Goal: Check status: Check status

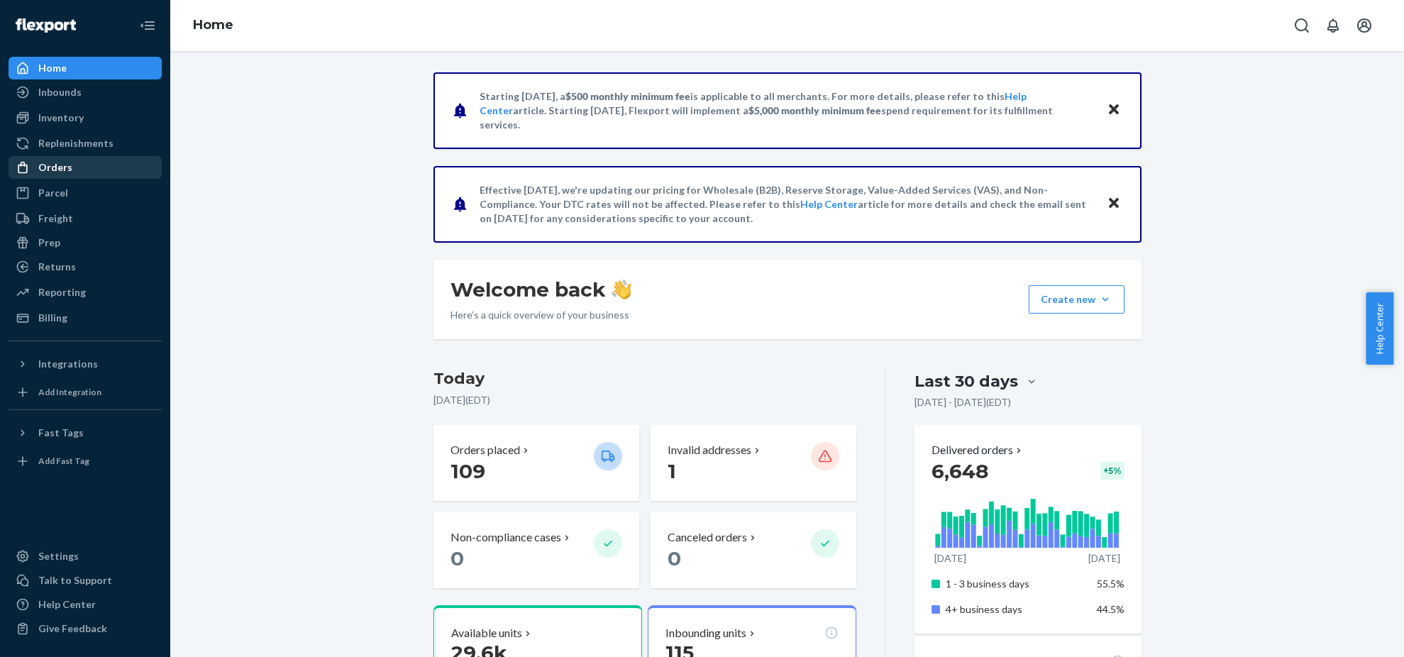
drag, startPoint x: 67, startPoint y: 167, endPoint x: 60, endPoint y: 166, distance: 7.9
click at [67, 167] on div "Orders" at bounding box center [55, 167] width 34 height 14
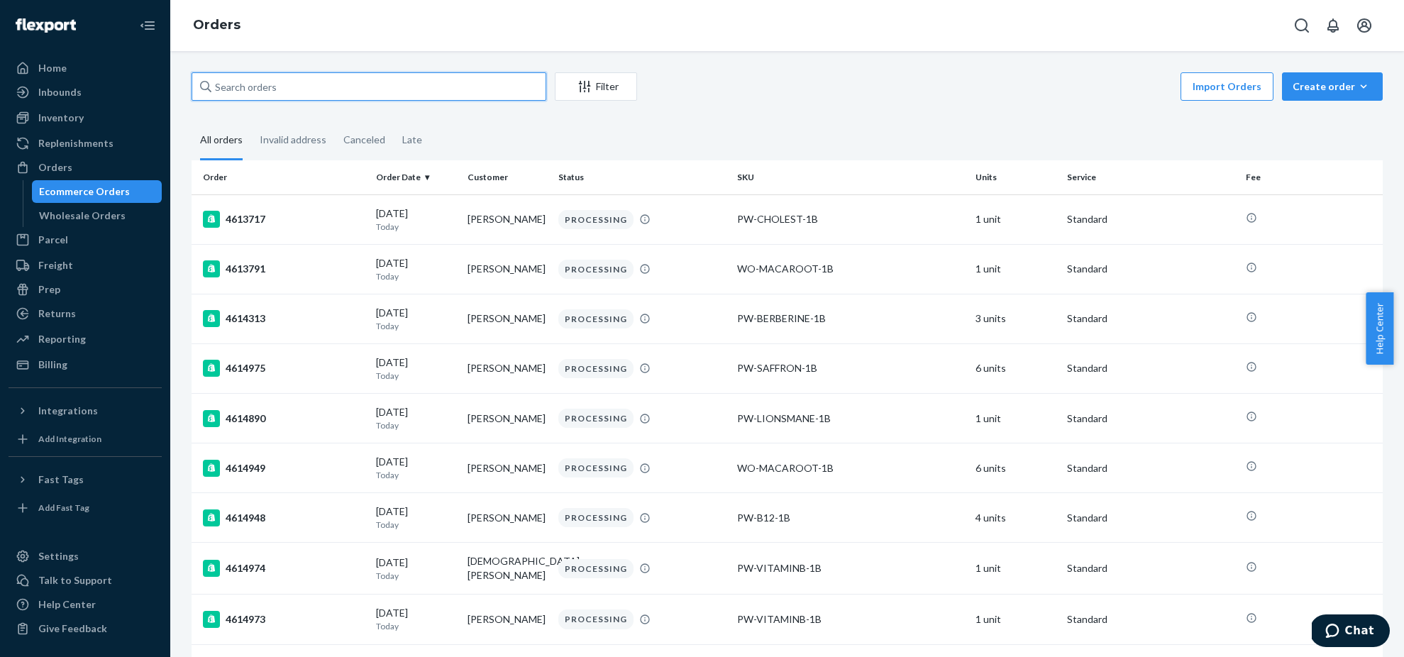
click at [297, 92] on input "text" at bounding box center [369, 86] width 355 height 28
paste input "4602973"
type input "4602973"
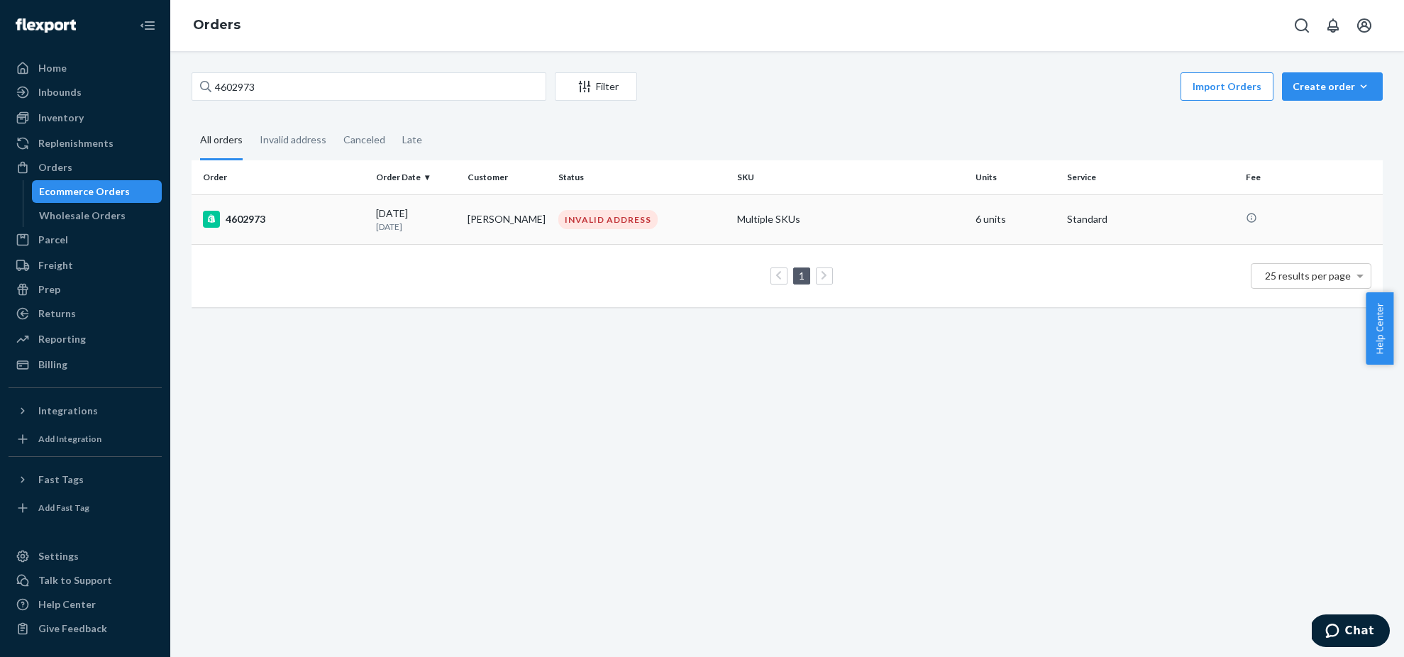
click at [661, 221] on div "INVALID ADDRESS" at bounding box center [641, 219] width 173 height 19
